Goal: Task Accomplishment & Management: Manage account settings

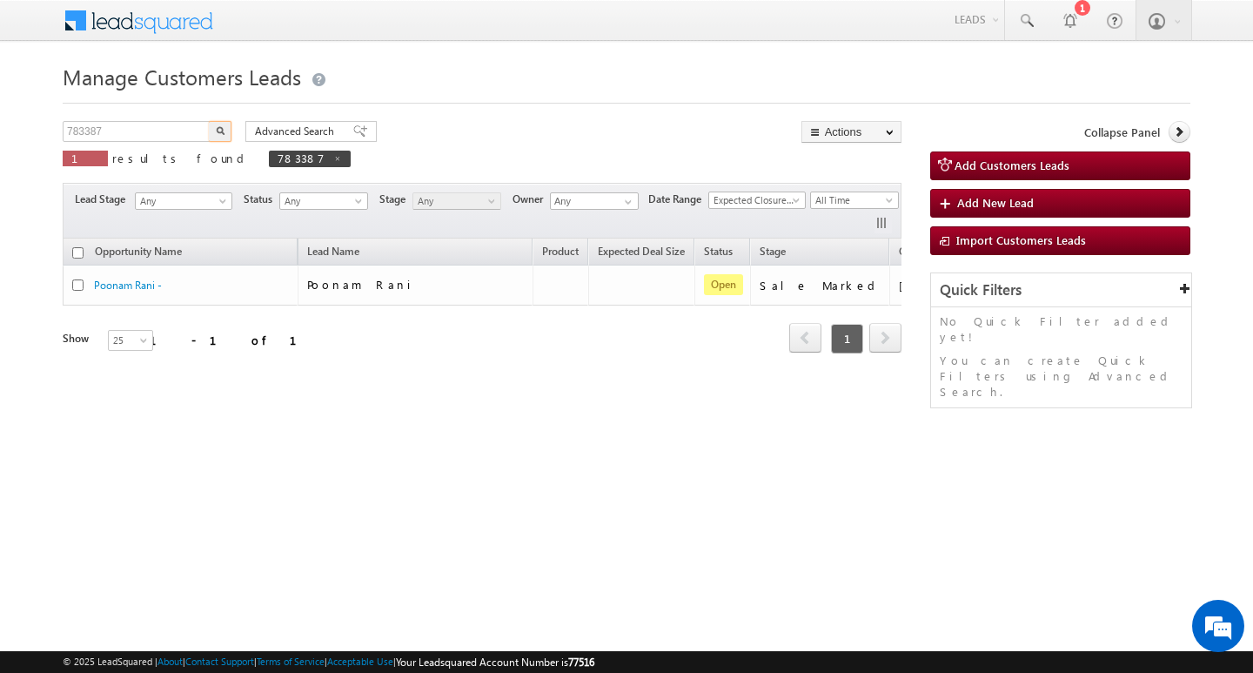
click at [118, 122] on input "783387" at bounding box center [137, 131] width 149 height 21
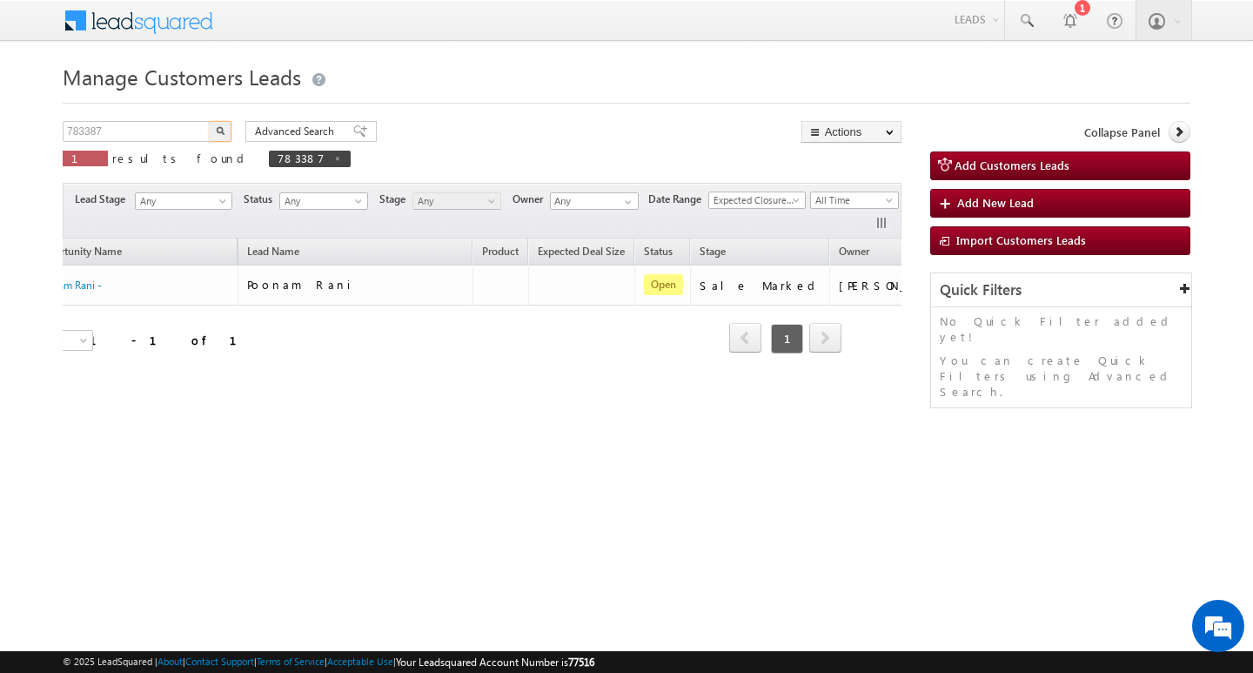
click at [118, 122] on input "783387" at bounding box center [137, 131] width 149 height 21
type input "Search Customers Leads"
click at [132, 128] on input "text" at bounding box center [137, 131] width 149 height 21
paste input "818217"
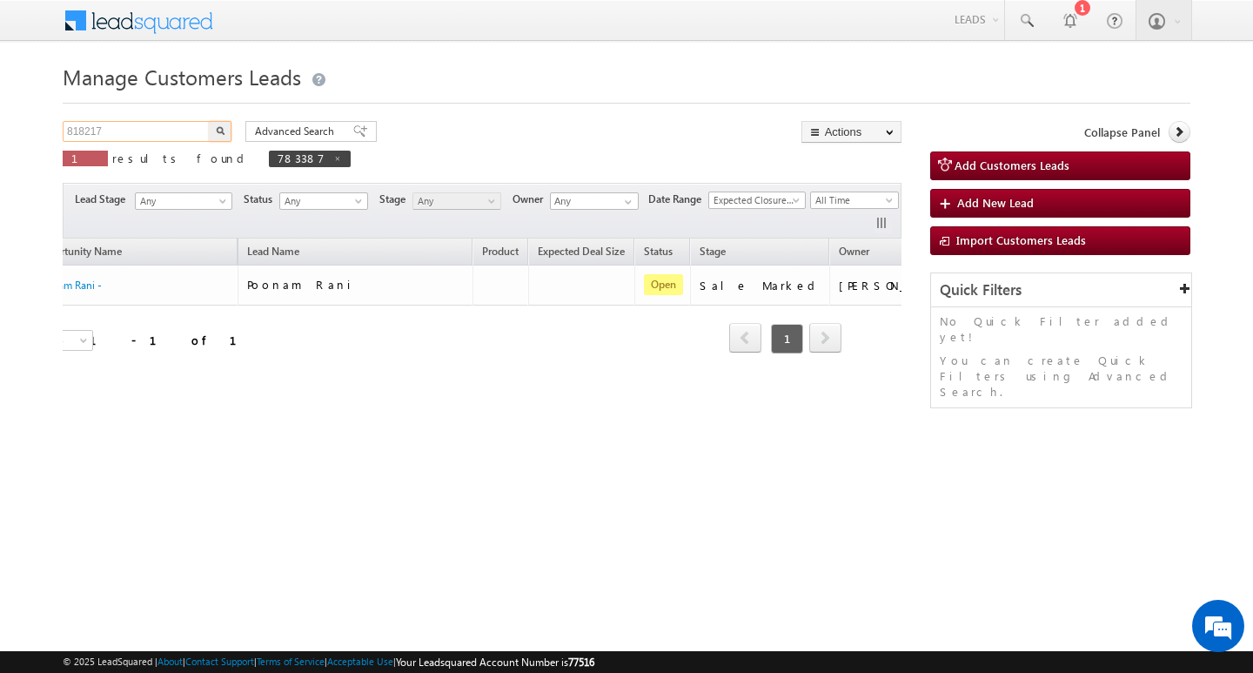
type input "818217"
click at [209, 121] on button "button" at bounding box center [220, 131] width 23 height 21
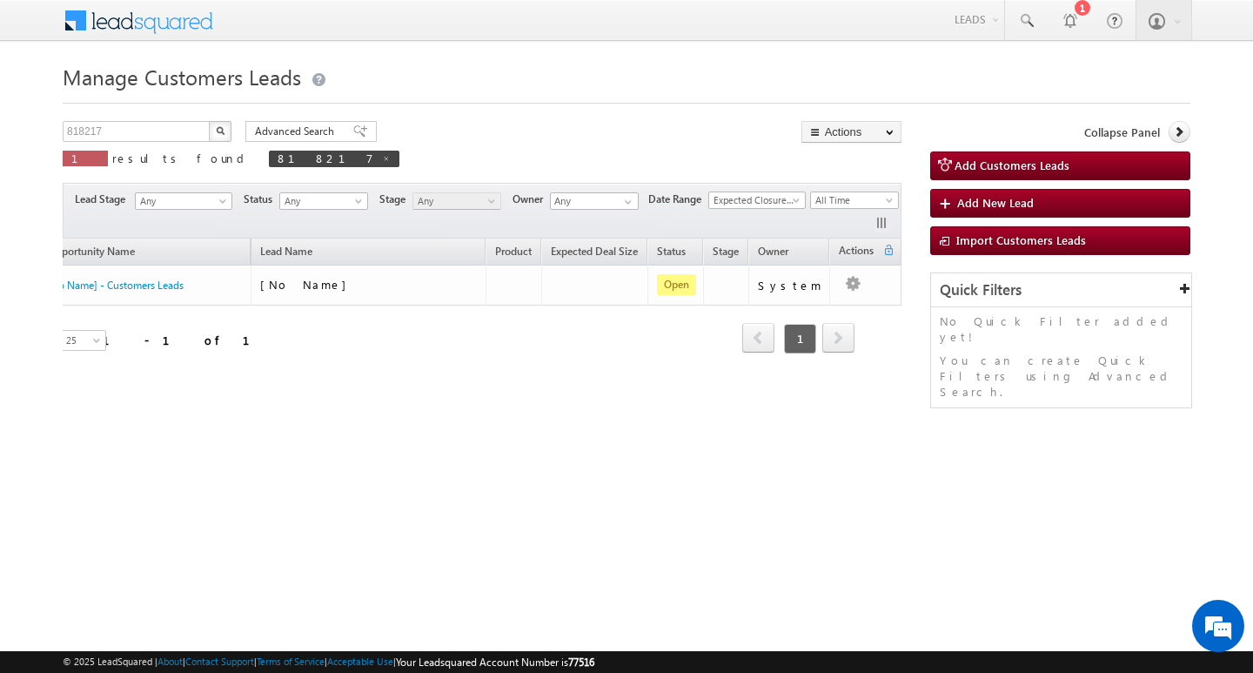
scroll to position [0, 23]
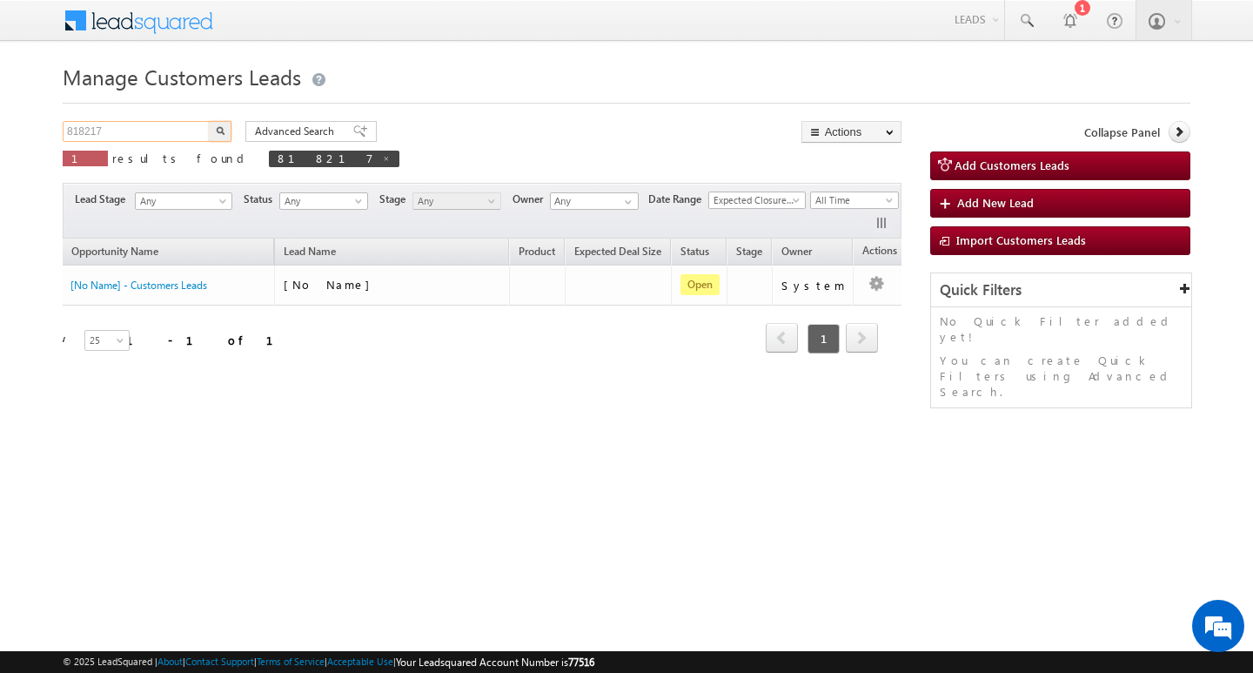
click at [122, 126] on input "818217" at bounding box center [137, 131] width 149 height 21
paste input "818217"
type input "818217"
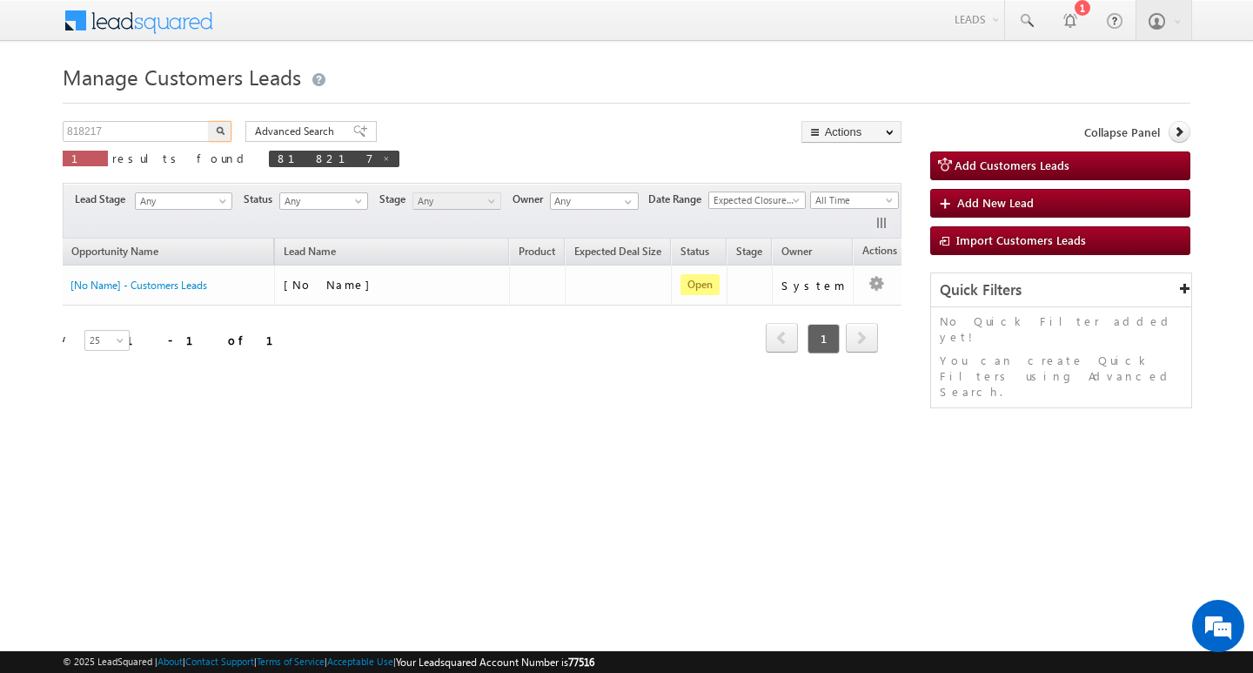
click at [209, 121] on button "button" at bounding box center [220, 131] width 23 height 21
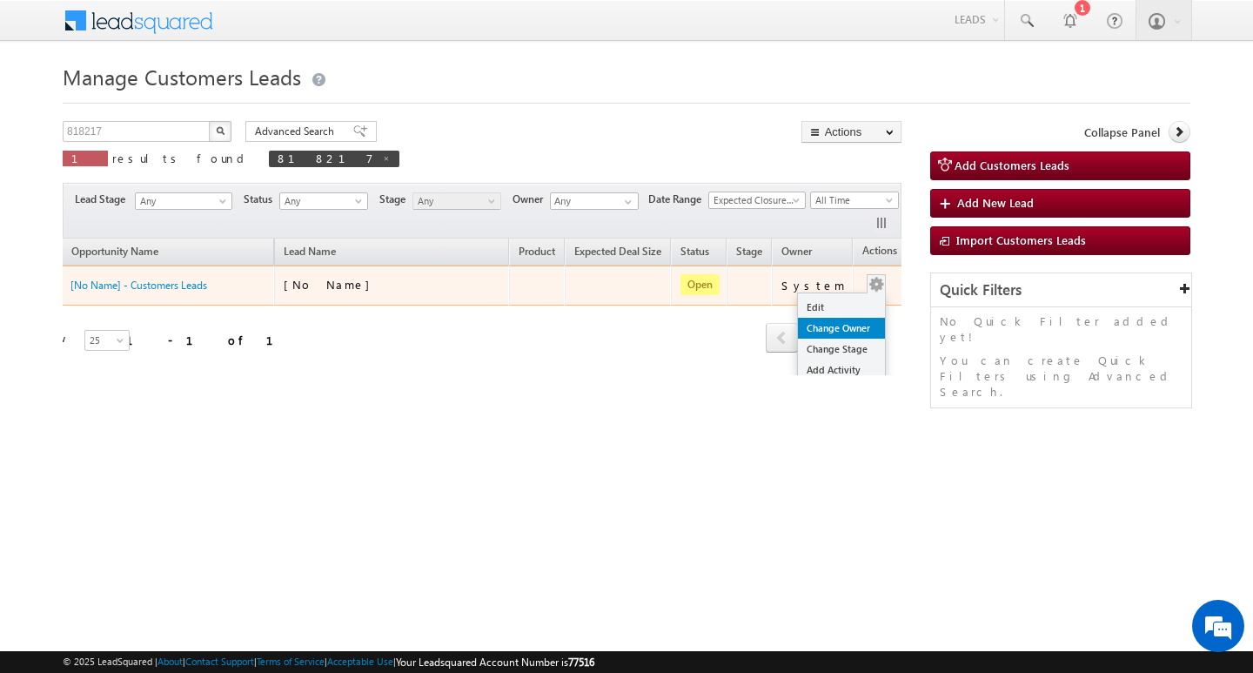
click at [846, 318] on link "Change Owner" at bounding box center [841, 328] width 87 height 21
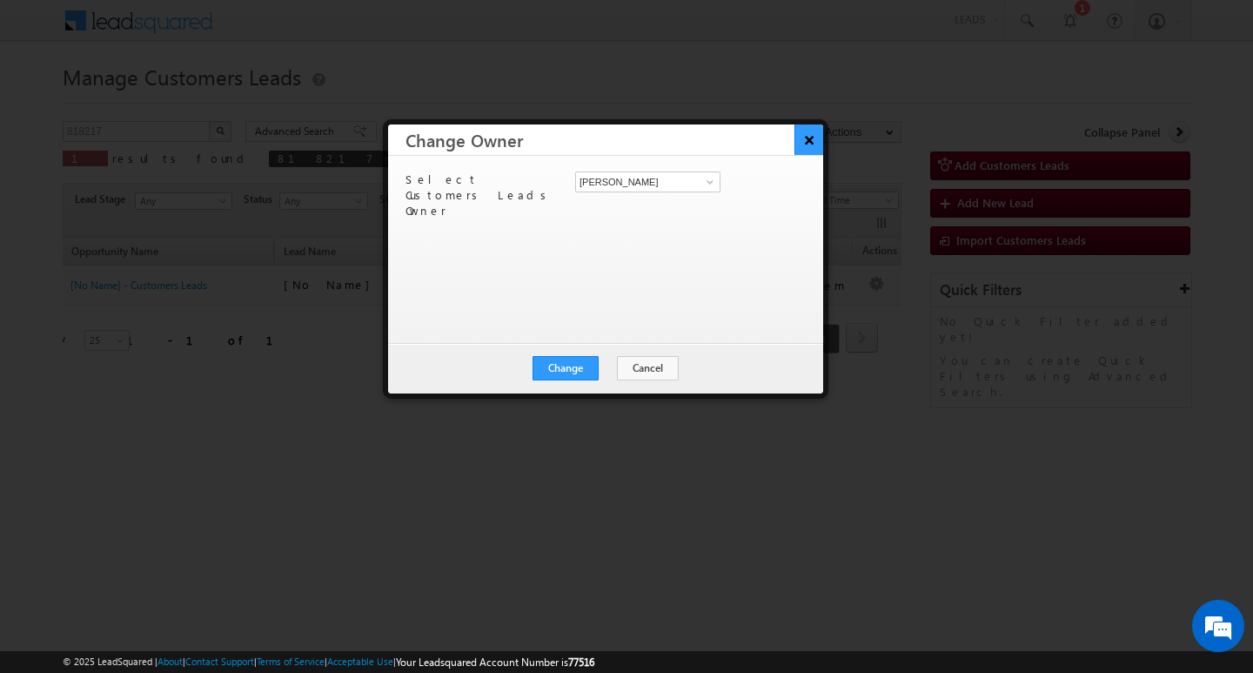
click at [798, 132] on button "×" at bounding box center [809, 139] width 29 height 30
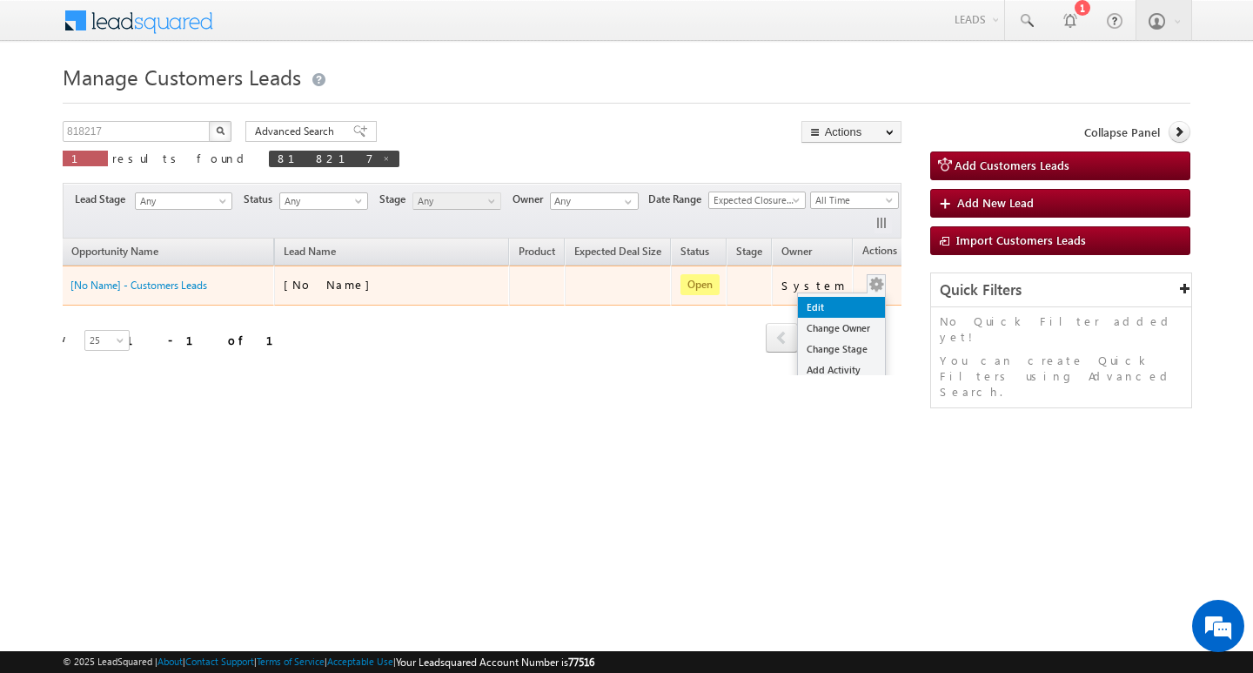
click at [844, 304] on link "Edit" at bounding box center [841, 307] width 87 height 21
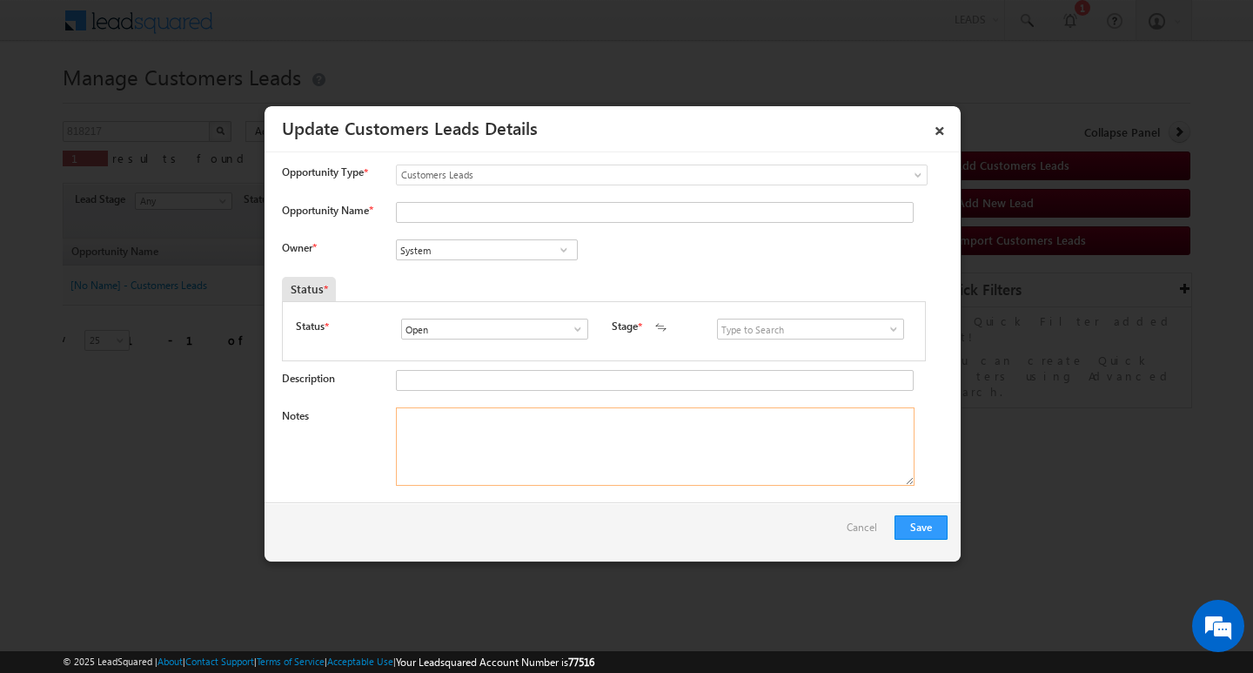
click at [617, 413] on textarea "Notes" at bounding box center [655, 446] width 519 height 78
click at [500, 430] on textarea "Notes" at bounding box center [655, 446] width 519 height 78
paste textarea "SADHANA [PERSON_NAME]"
click at [575, 411] on textarea "SADHANA [PERSON_NAME]" at bounding box center [655, 446] width 519 height 78
click at [554, 412] on textarea "SADHANA [PERSON_NAME]" at bounding box center [655, 446] width 519 height 78
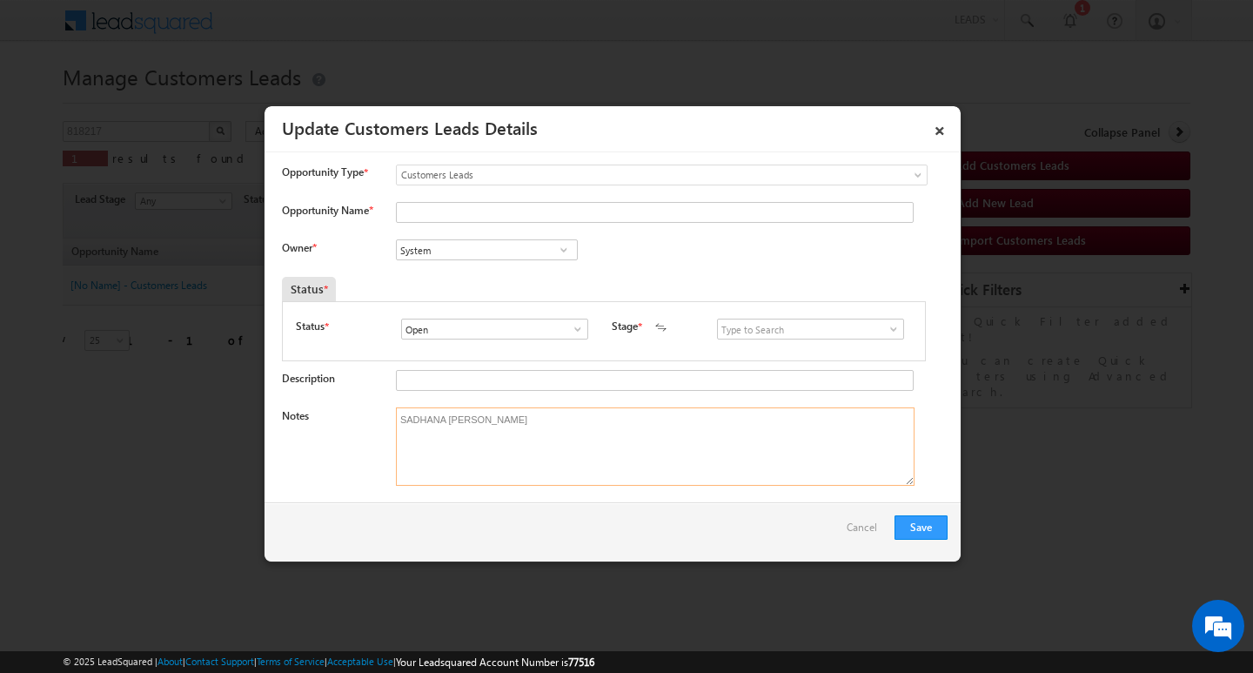
click at [554, 412] on textarea "SADHANA [PERSON_NAME]" at bounding box center [655, 446] width 519 height 78
type textarea "SADHANA [PERSON_NAME]"
click at [487, 211] on input "Opportunity Name *" at bounding box center [655, 212] width 518 height 21
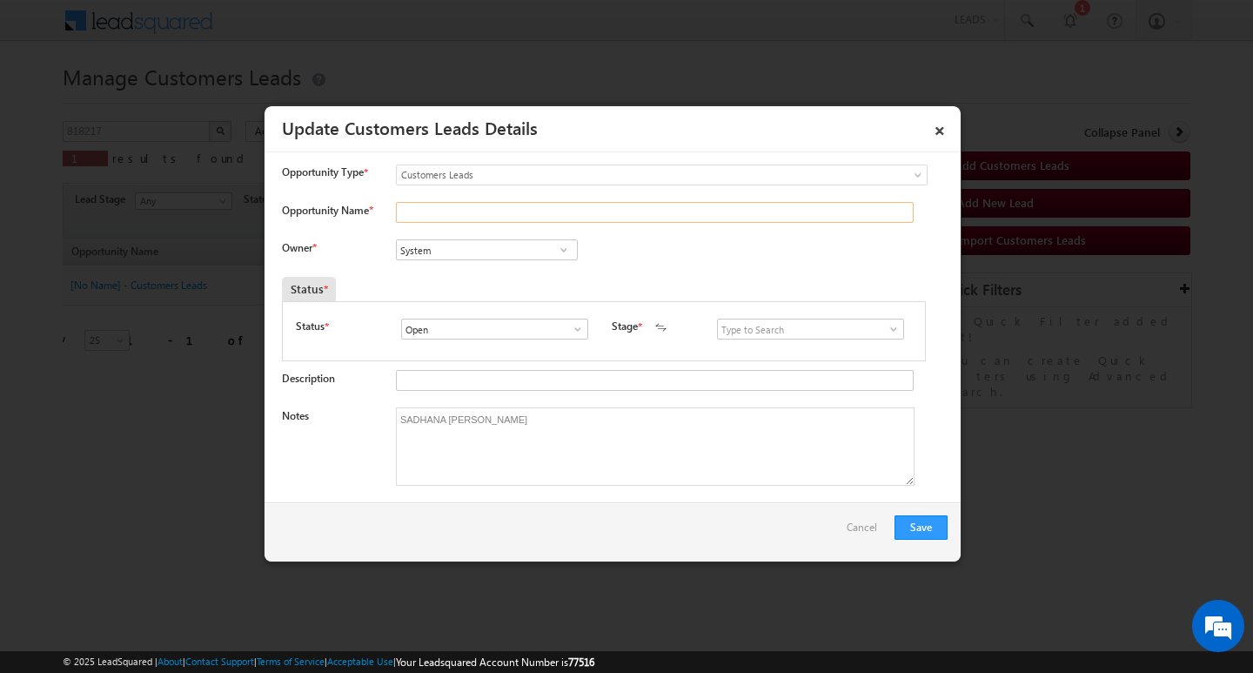
click at [487, 211] on input "Opportunity Name *" at bounding box center [655, 212] width 518 height 21
paste input "SADHANA [PERSON_NAME]"
type input "SADHANA [PERSON_NAME]"
click at [526, 437] on textarea "SADHANA [PERSON_NAME]" at bounding box center [655, 446] width 519 height 78
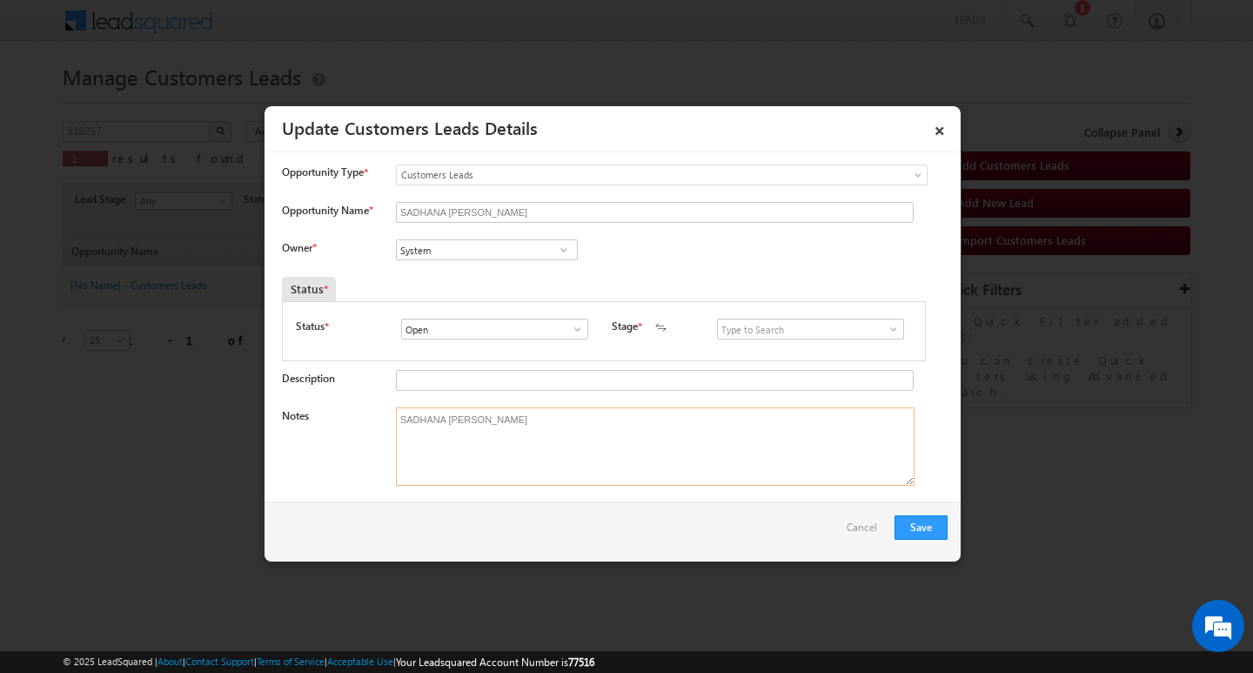
click at [526, 437] on textarea "SADHANA [PERSON_NAME]" at bounding box center [655, 446] width 519 height 78
click at [878, 321] on link at bounding box center [889, 328] width 22 height 17
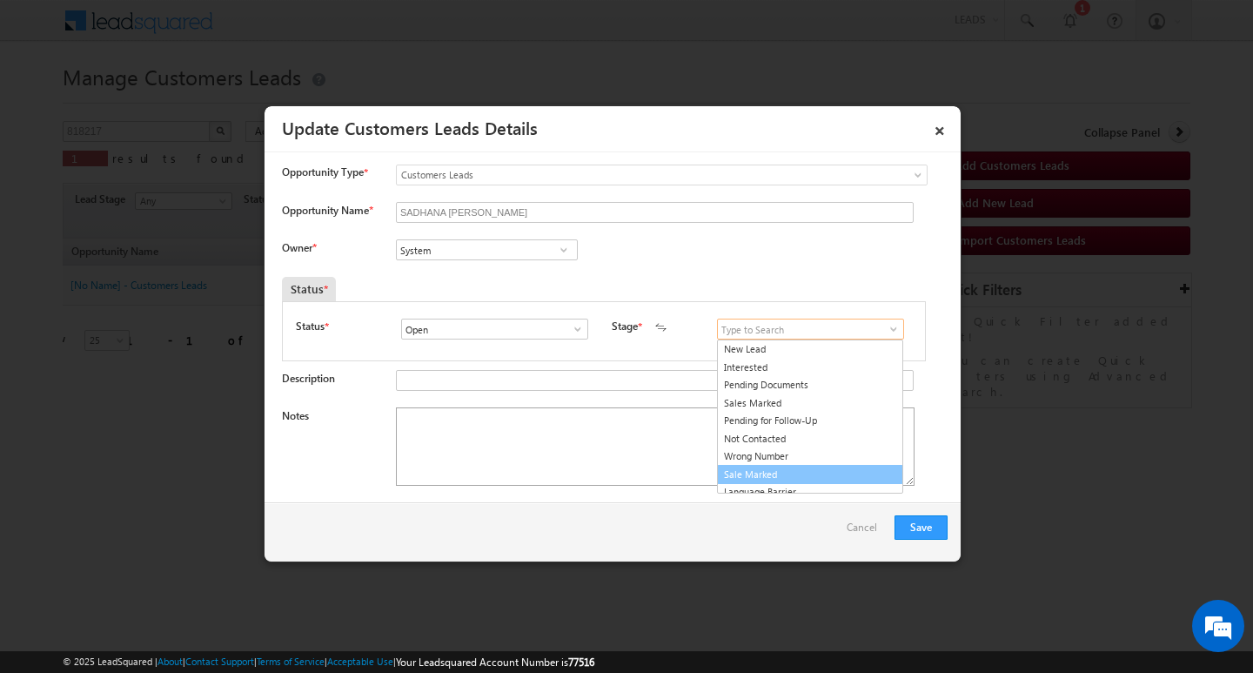
click at [838, 479] on link "Sale Marked" at bounding box center [810, 475] width 186 height 20
type input "Sale Marked"
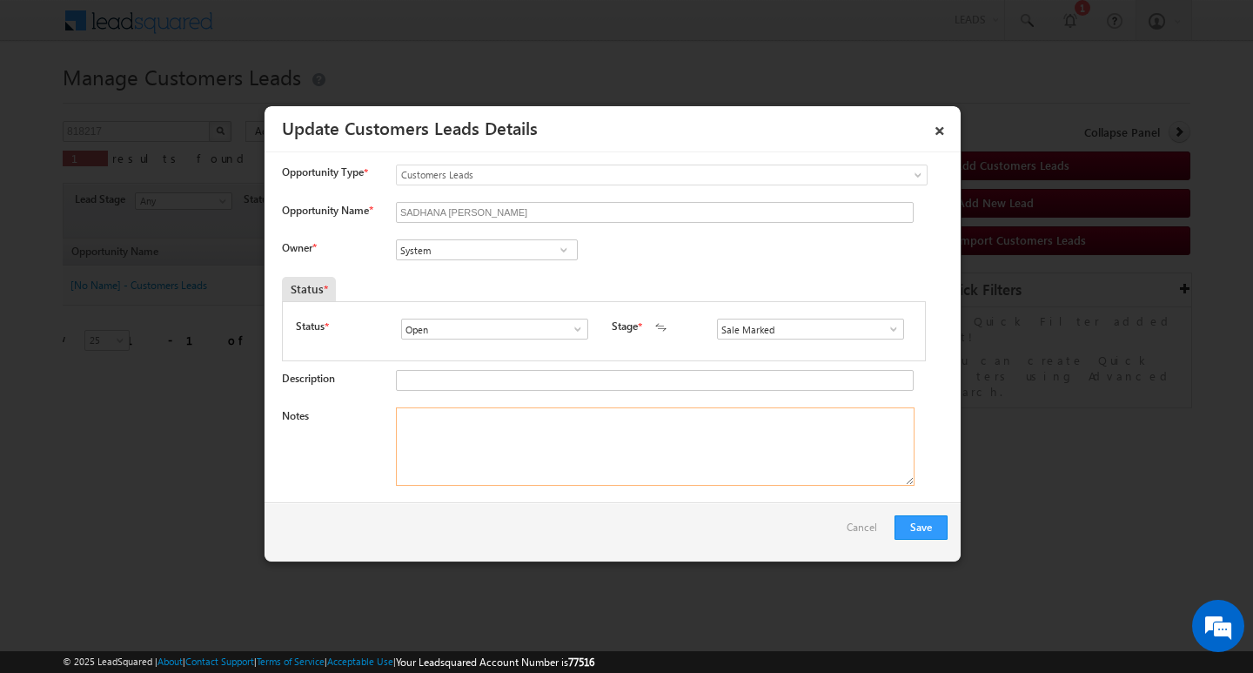
drag, startPoint x: 588, startPoint y: 432, endPoint x: 0, endPoint y: 269, distance: 610.4
click at [587, 432] on textarea "Notes" at bounding box center [655, 446] width 519 height 78
click at [531, 452] on textarea "Notes" at bounding box center [655, 446] width 519 height 78
paste textarea "Customer Name: [PERSON_NAME] / AG : 60K / JOB / MOTHE INCOME : 10K / CO AAP NEM…"
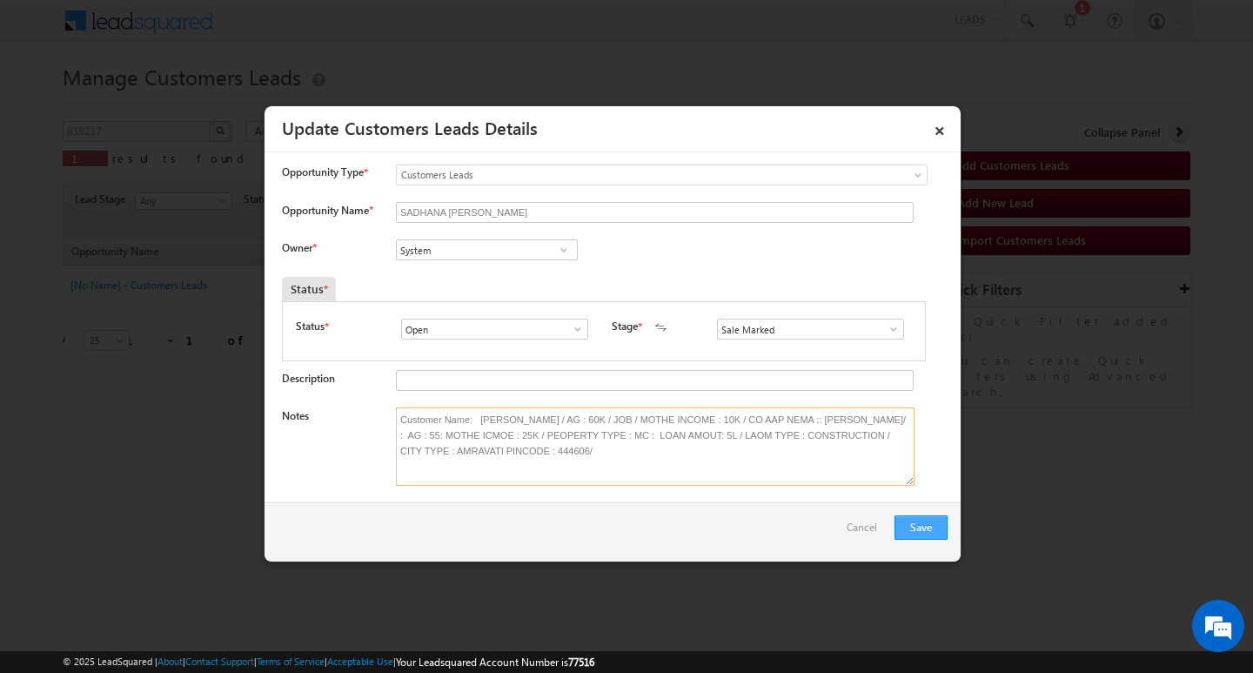
type textarea "Customer Name: [PERSON_NAME] / AG : 60K / JOB / MOTHE INCOME : 10K / CO AAP NEM…"
click at [907, 520] on button "Save" at bounding box center [921, 527] width 53 height 24
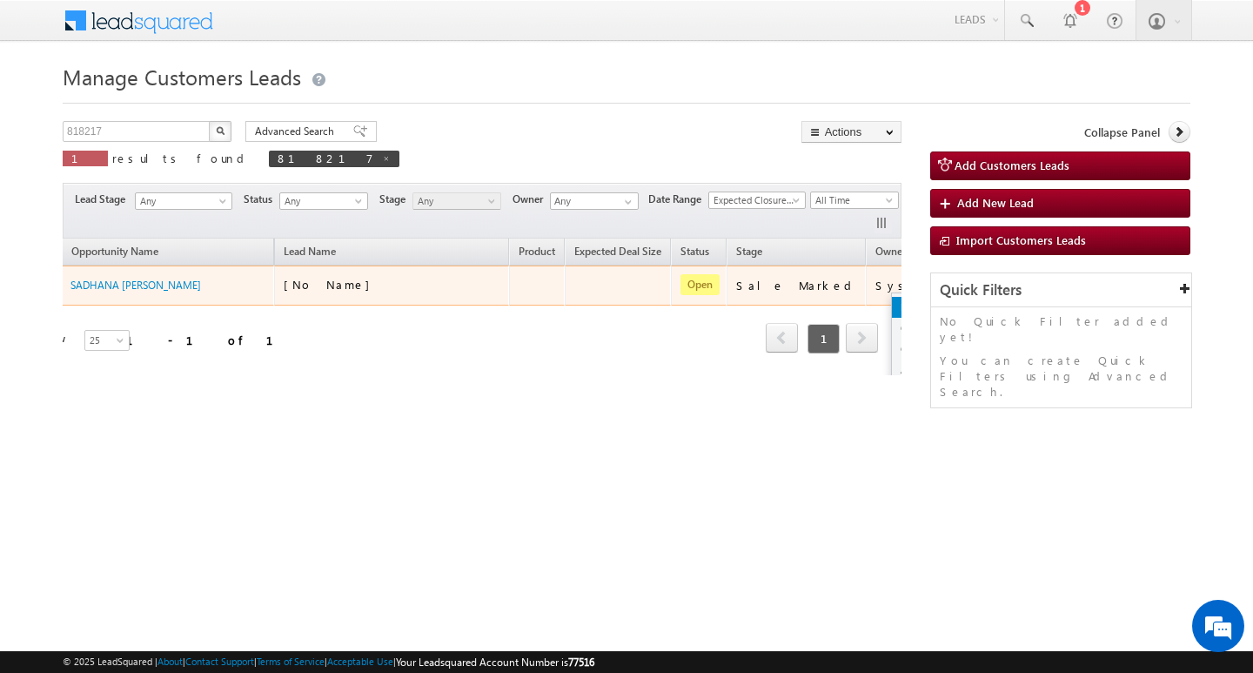
click at [892, 300] on link "Edit" at bounding box center [935, 307] width 87 height 21
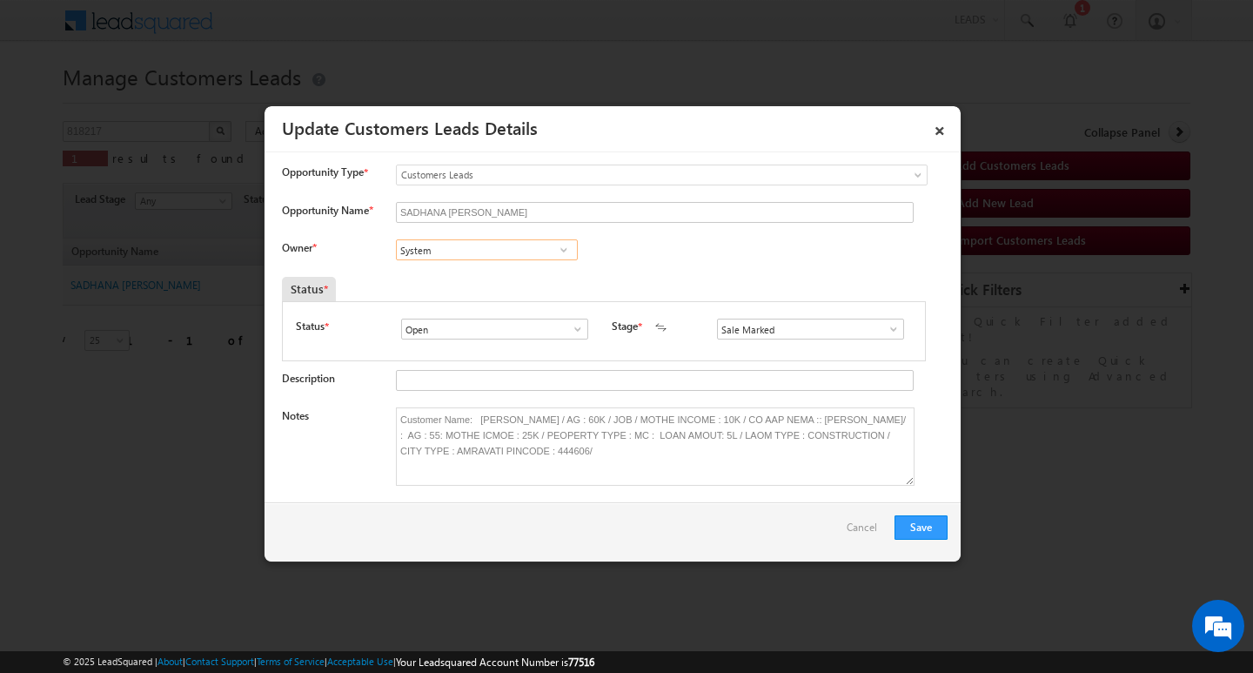
click at [448, 244] on input "System" at bounding box center [487, 249] width 182 height 21
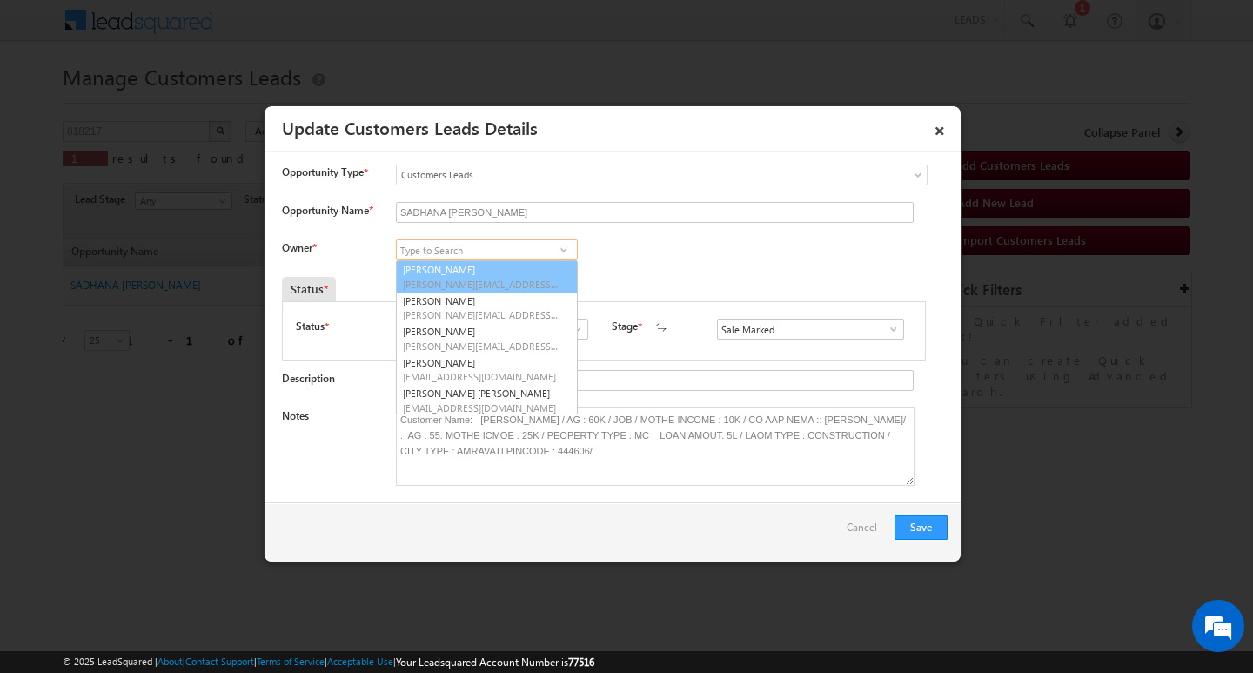
scroll to position [4, 0]
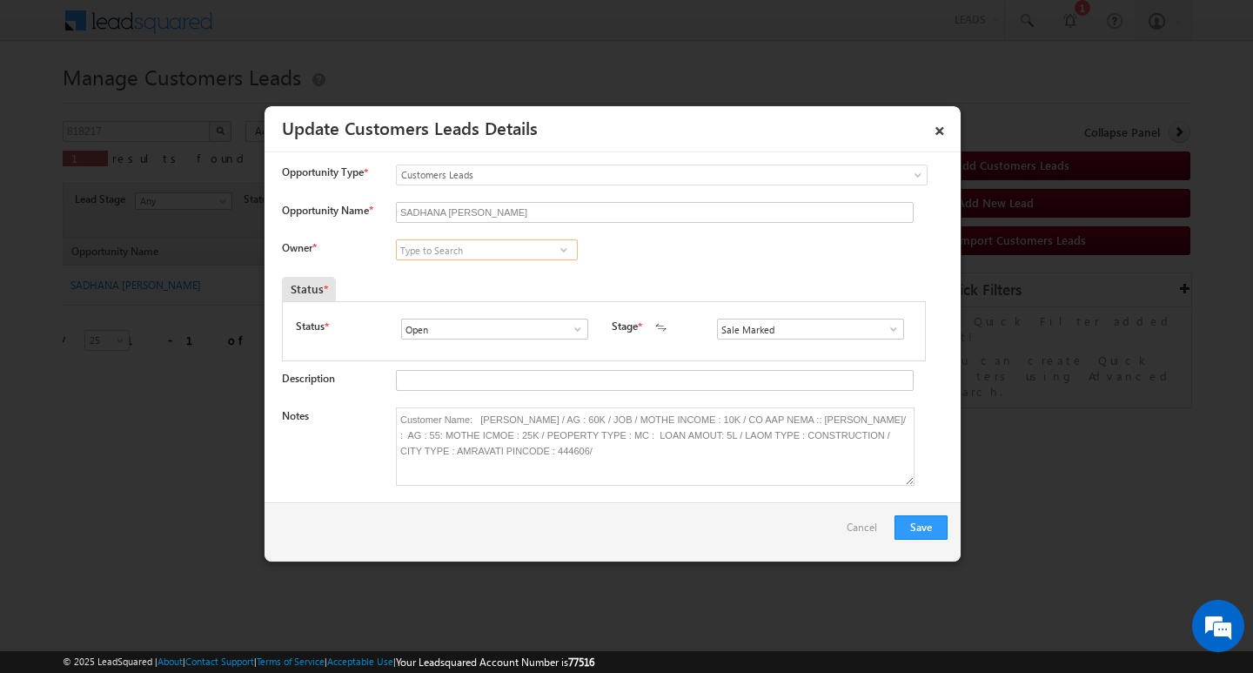
click at [481, 254] on input at bounding box center [487, 249] width 182 height 21
paste input "[PERSON_NAME]"
click at [542, 269] on link "[PERSON_NAME] Dhanke [EMAIL_ADDRESS][PERSON_NAME][DOMAIN_NAME]" at bounding box center [487, 276] width 182 height 33
type input "[PERSON_NAME]"
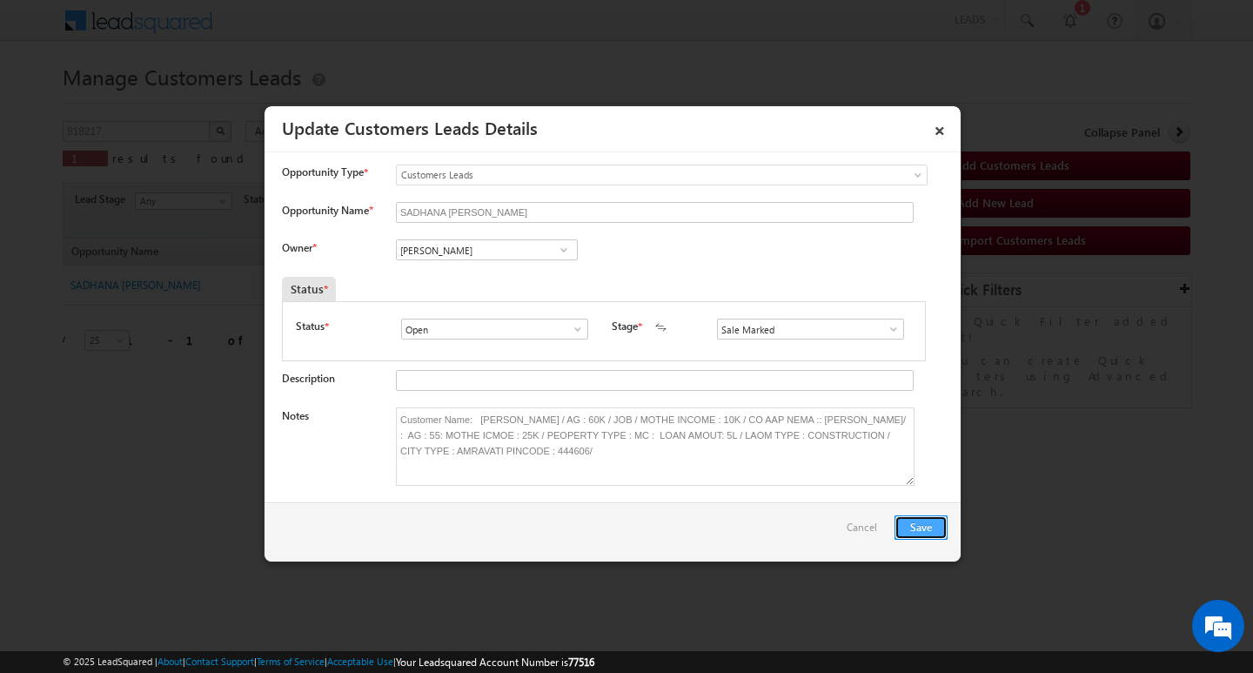
click at [924, 527] on button "Save" at bounding box center [921, 527] width 53 height 24
